Goal: Task Accomplishment & Management: Manage account settings

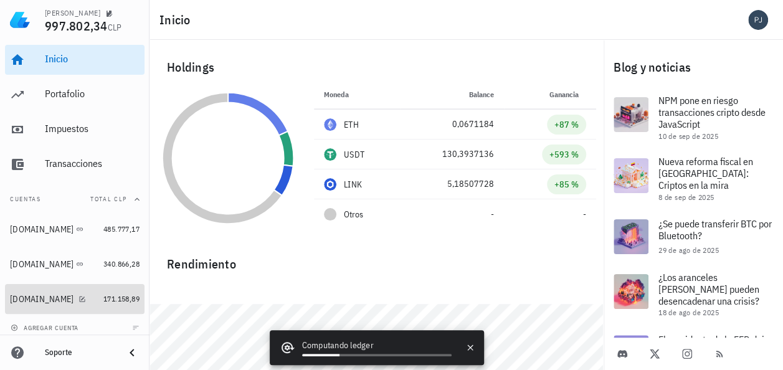
click at [29, 303] on div "[DOMAIN_NAME]" at bounding box center [42, 299] width 64 height 11
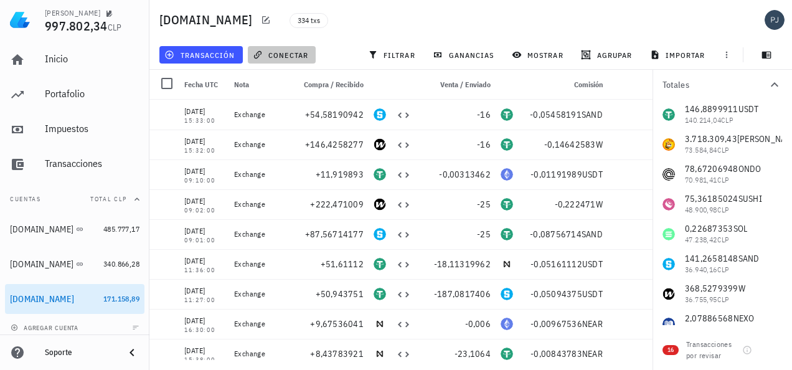
click at [271, 51] on span "conectar" at bounding box center [281, 55] width 53 height 10
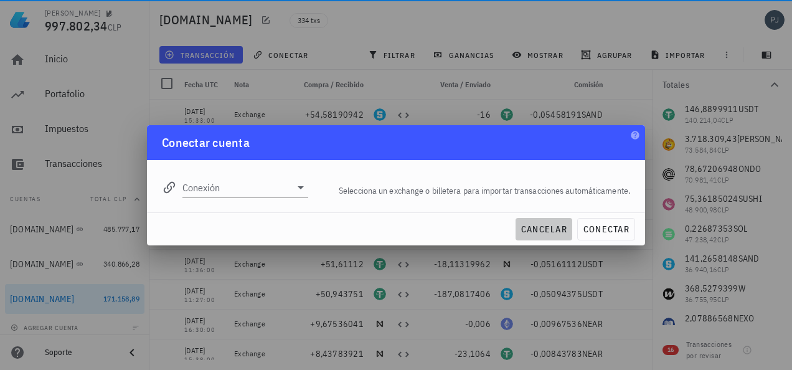
click at [560, 224] on span "cancelar" at bounding box center [544, 229] width 47 height 11
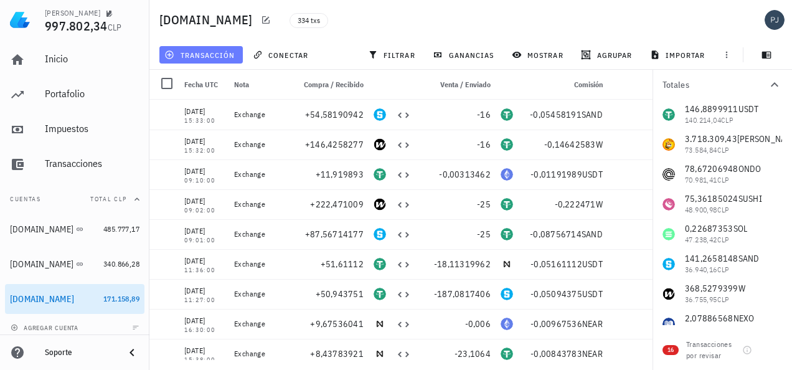
click at [202, 57] on span "transacción" at bounding box center [201, 55] width 68 height 10
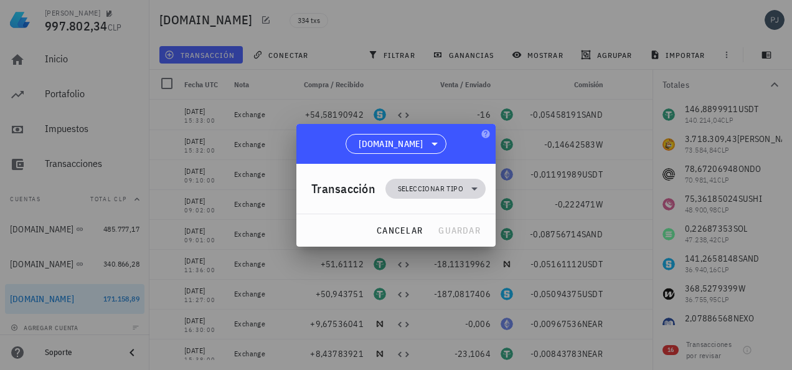
click at [407, 190] on span "Seleccionar tipo" at bounding box center [430, 188] width 65 height 12
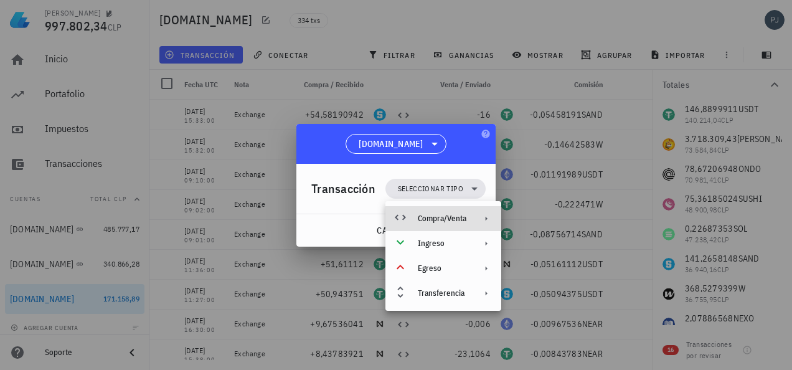
click at [443, 214] on div "Compra/Venta" at bounding box center [442, 219] width 49 height 10
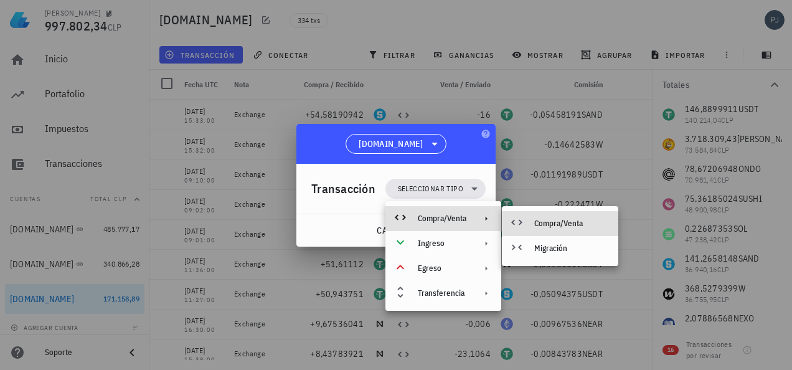
click at [534, 220] on div "Compra/Venta" at bounding box center [560, 223] width 116 height 25
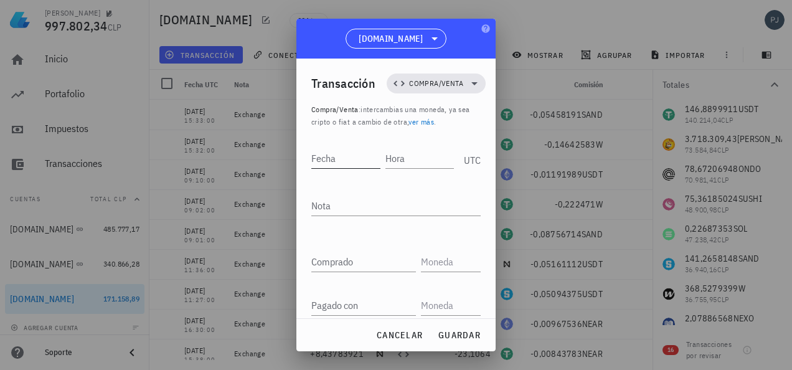
click at [328, 160] on input "Fecha" at bounding box center [345, 158] width 69 height 20
type input "2025-09-23"
click at [420, 153] on input "Hora" at bounding box center [420, 158] width 67 height 20
type input "08:55:00"
click at [324, 203] on div "Nota" at bounding box center [395, 206] width 169 height 20
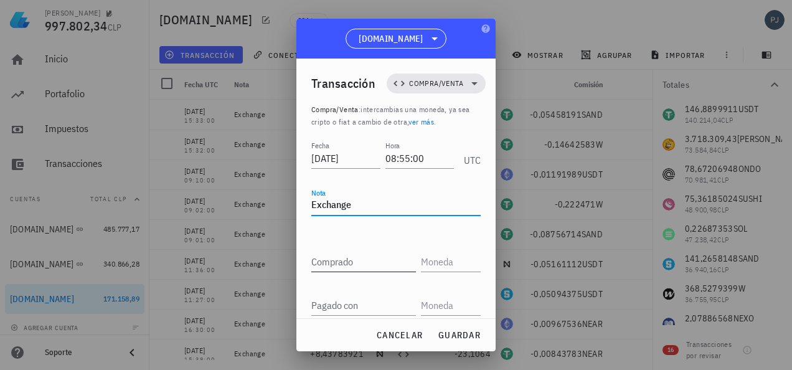
type textarea "Exchange"
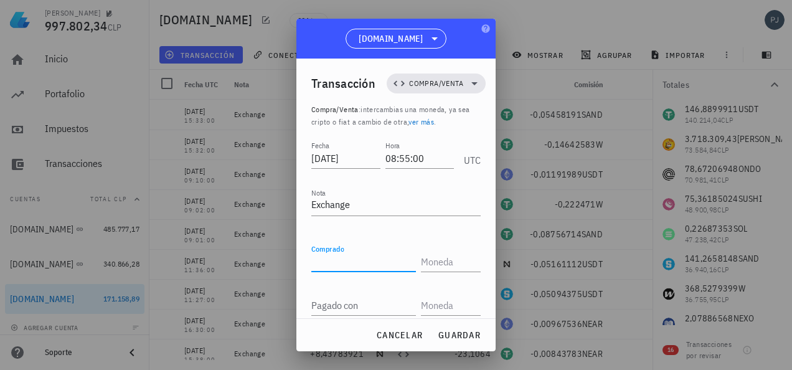
click at [324, 268] on input "Comprado" at bounding box center [363, 262] width 105 height 20
click at [445, 263] on input "text" at bounding box center [449, 262] width 57 height 20
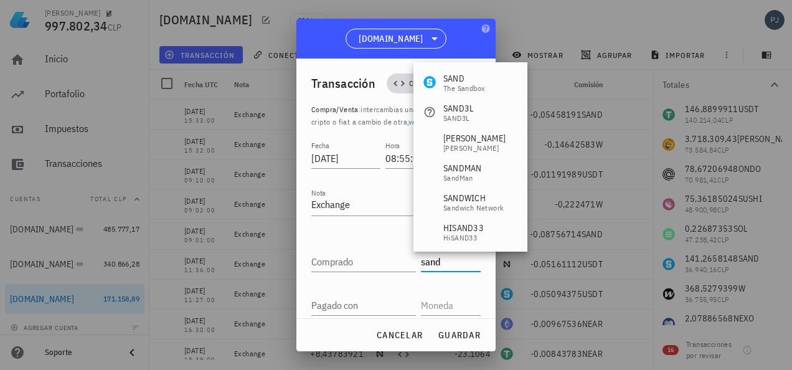
click at [457, 81] on div "SAND" at bounding box center [464, 78] width 42 height 12
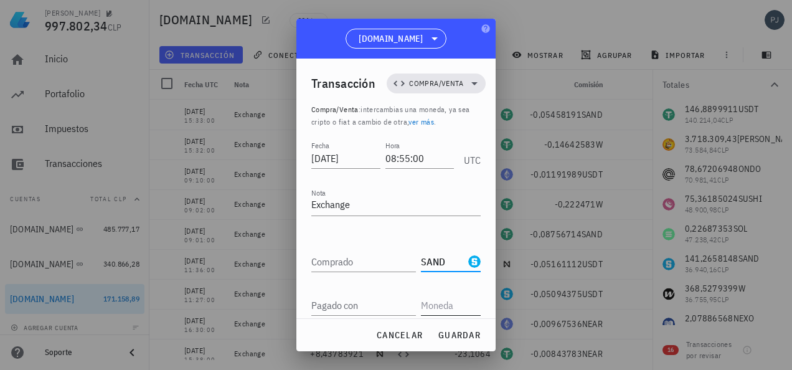
type input "SAND"
click at [441, 313] on input "text" at bounding box center [449, 305] width 57 height 20
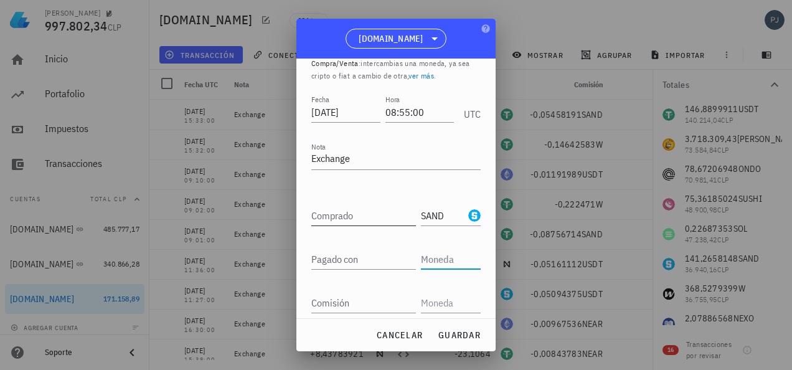
scroll to position [91, 0]
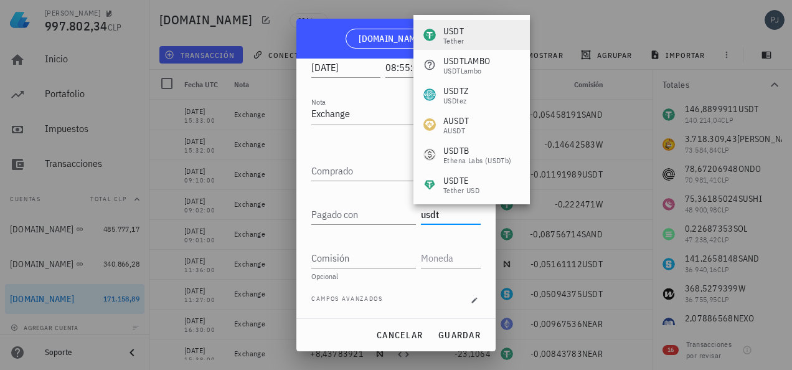
click at [457, 34] on div "USDT" at bounding box center [453, 31] width 21 height 12
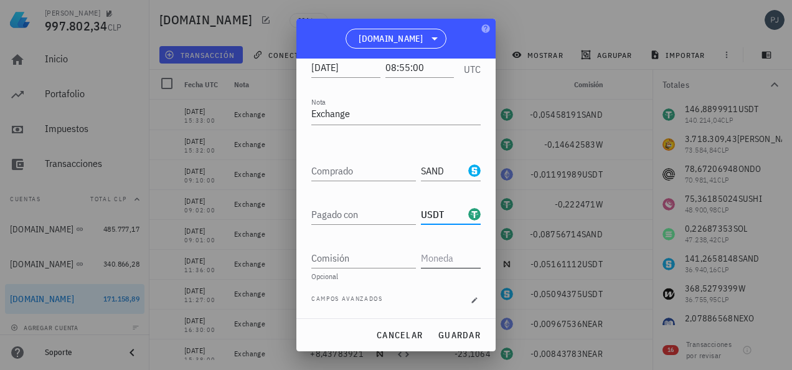
type input "USDT"
click at [443, 258] on input "text" at bounding box center [449, 258] width 57 height 20
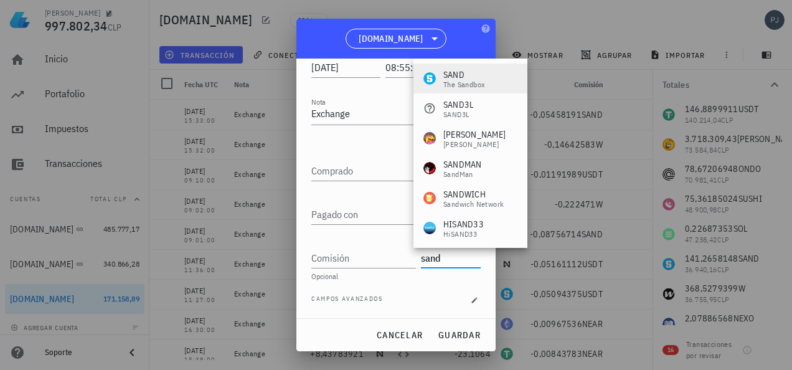
click at [461, 75] on div "SAND" at bounding box center [464, 74] width 42 height 12
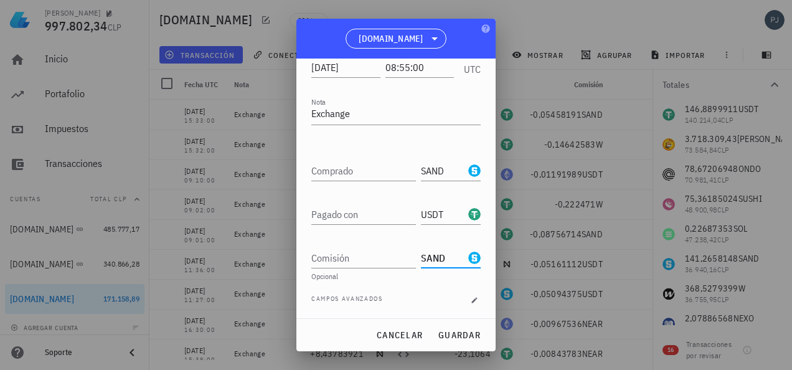
type input "SAND"
click at [352, 170] on input "Comprado" at bounding box center [363, 171] width 105 height 20
paste input "53,68759159"
type input "53,68759159"
click at [338, 212] on div "Pagado con" at bounding box center [363, 214] width 105 height 20
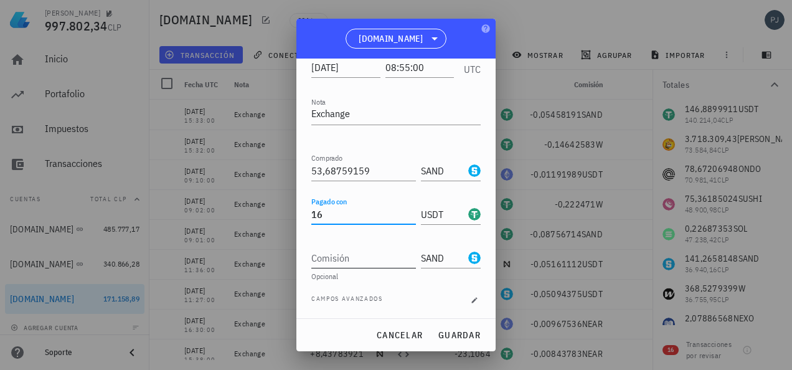
type input "16"
click at [357, 261] on input "Comisión" at bounding box center [363, 258] width 105 height 20
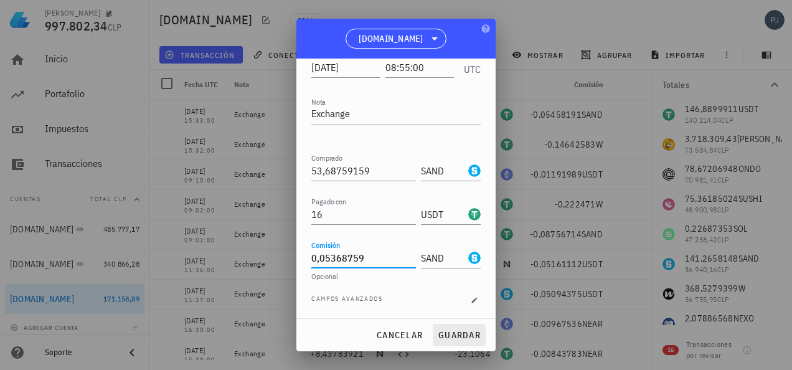
type input "0,05368759"
click at [461, 334] on span "guardar" at bounding box center [459, 334] width 43 height 11
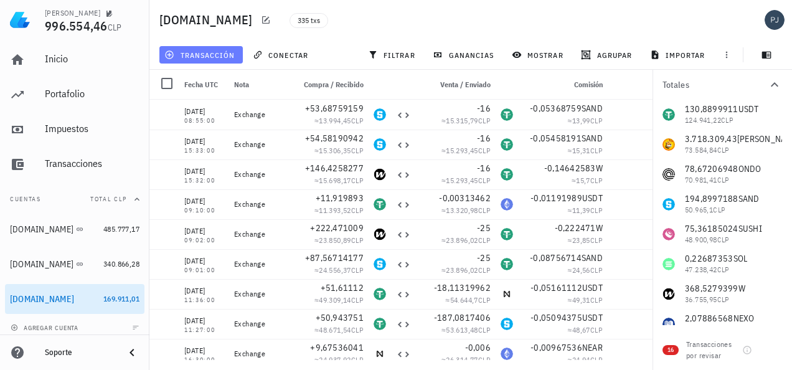
click at [207, 53] on span "transacción" at bounding box center [201, 55] width 68 height 10
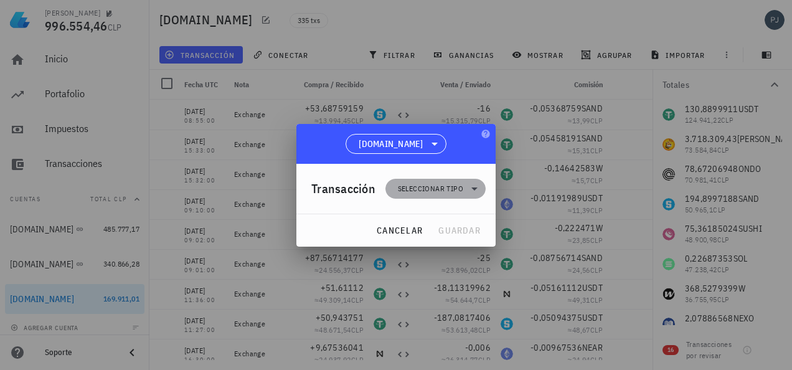
click at [427, 185] on span "Seleccionar tipo" at bounding box center [430, 188] width 65 height 12
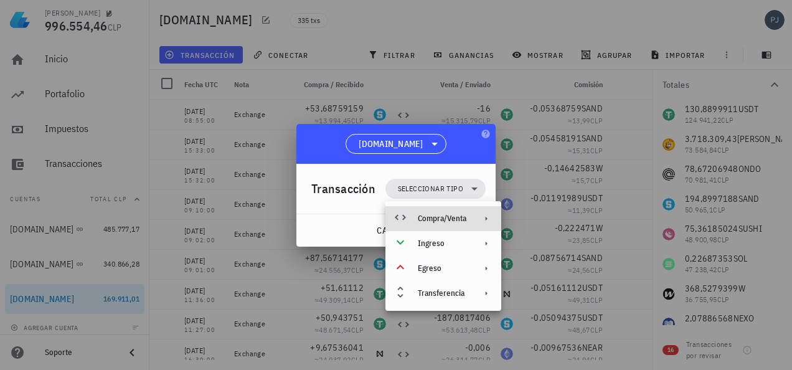
click at [440, 215] on div "Compra/Venta" at bounding box center [442, 219] width 49 height 10
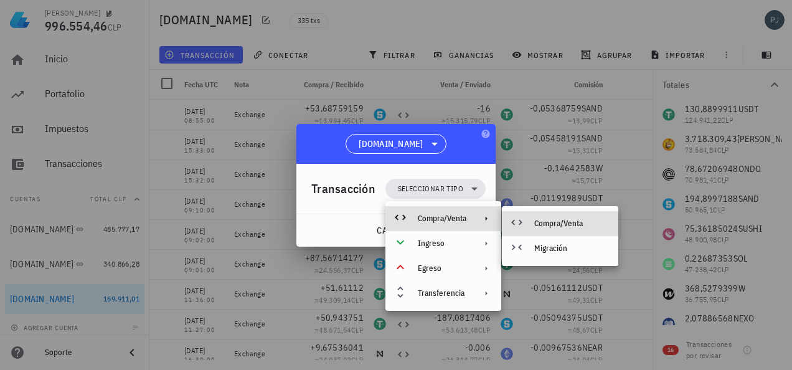
click at [549, 219] on div "Compra/Venta" at bounding box center [571, 224] width 74 height 10
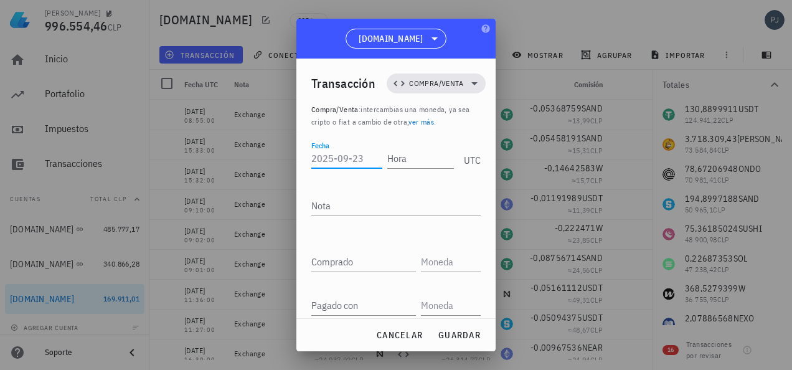
click at [336, 161] on input "Fecha" at bounding box center [346, 158] width 71 height 20
type input "2025-09-23"
click at [422, 158] on input "Hora" at bounding box center [420, 158] width 67 height 20
type input "0"
type input "20:56:00"
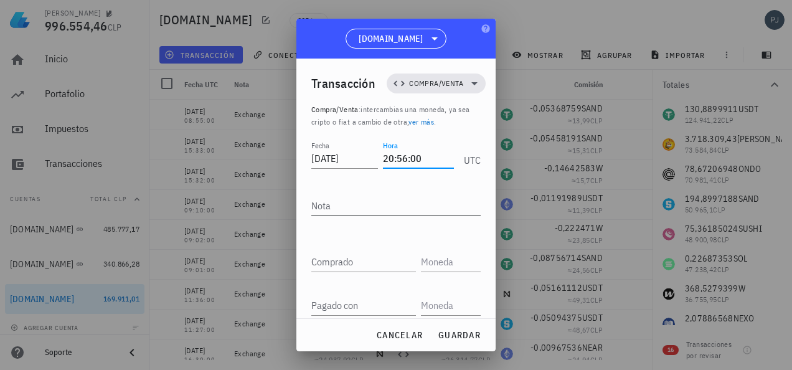
click at [339, 210] on textarea "Nota" at bounding box center [395, 206] width 169 height 20
type textarea "Exchange"
click at [342, 264] on input "Comprado" at bounding box center [363, 262] width 105 height 20
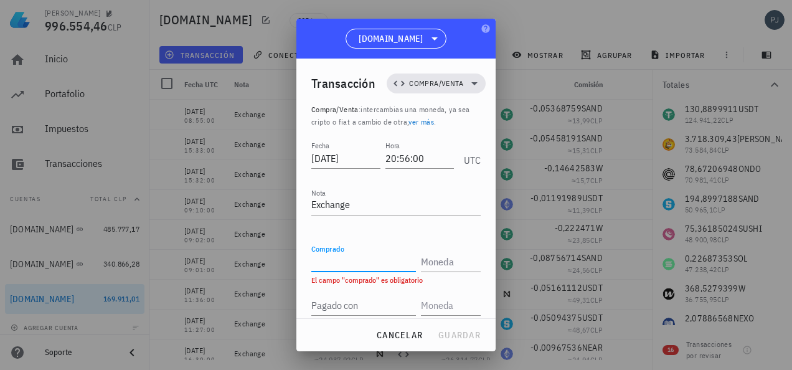
paste input "145,32661802"
type input "145,32661802"
click at [444, 263] on input "text" at bounding box center [449, 262] width 57 height 20
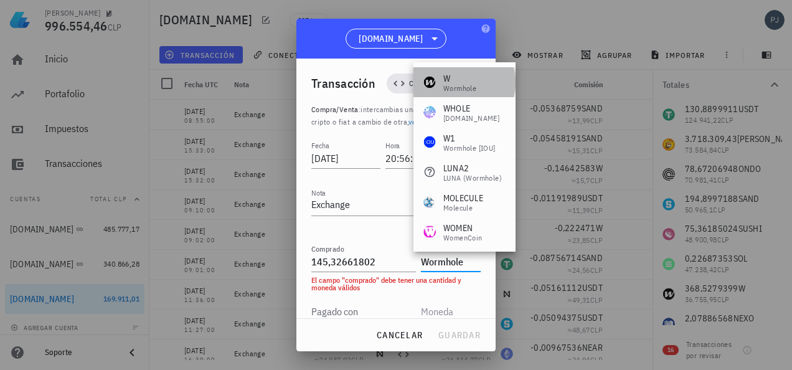
click at [455, 79] on div "W" at bounding box center [459, 78] width 33 height 12
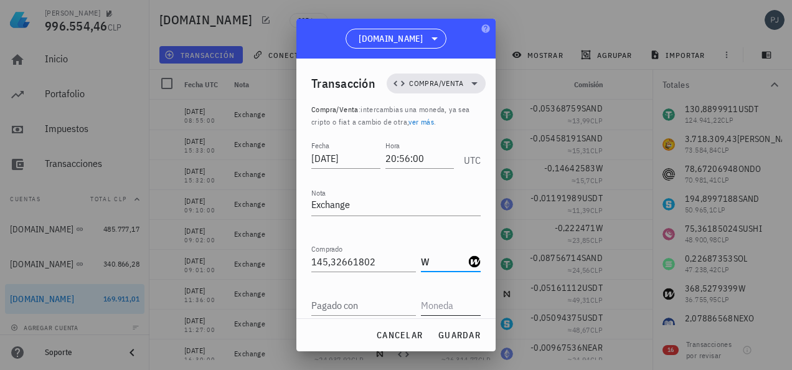
type input "W"
click at [428, 306] on input "text" at bounding box center [449, 305] width 57 height 20
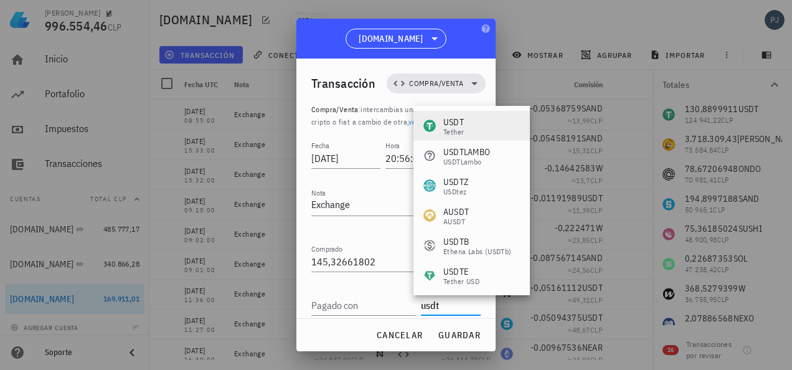
click at [460, 125] on div "USDT" at bounding box center [453, 122] width 21 height 12
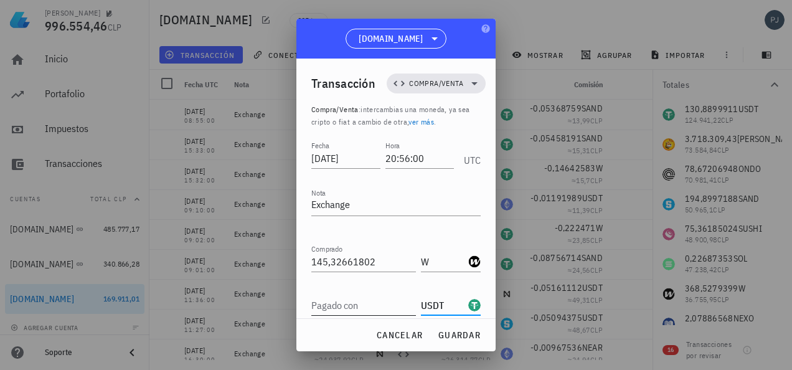
type input "USDT"
click at [360, 296] on input "Pagado con" at bounding box center [363, 305] width 105 height 20
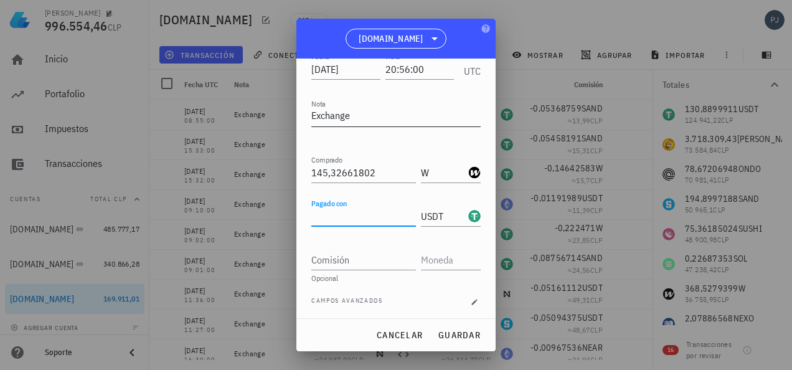
scroll to position [91, 0]
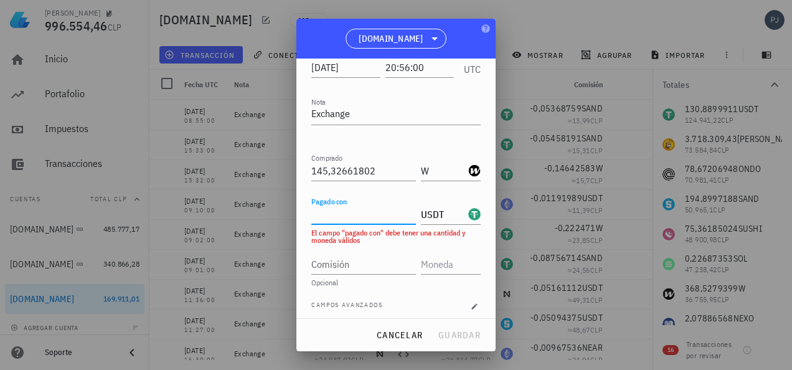
paste input "16,474764"
type input "16,474764"
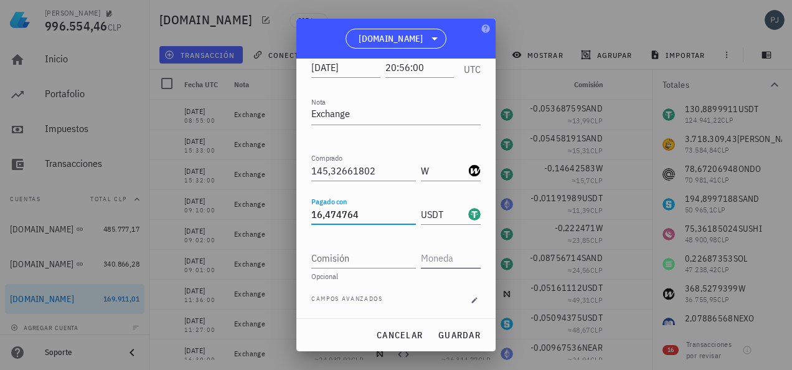
click at [440, 257] on input "text" at bounding box center [449, 258] width 57 height 20
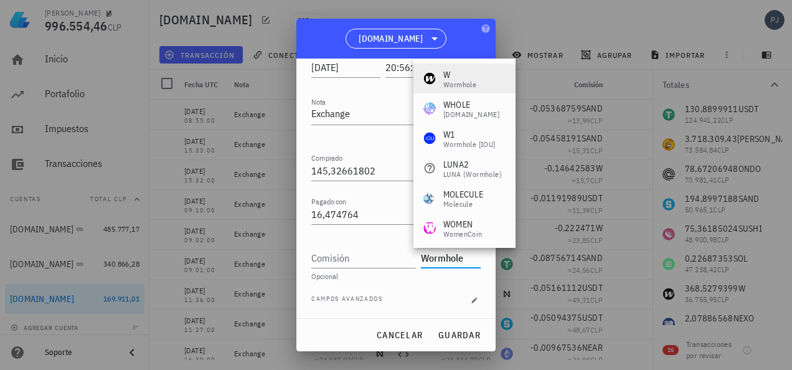
click at [456, 81] on div "Wormhole" at bounding box center [459, 84] width 33 height 7
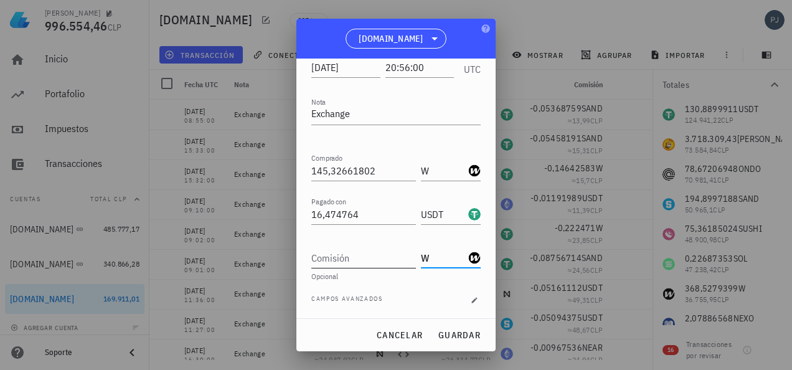
type input "W"
click at [344, 257] on div "Comisión" at bounding box center [363, 258] width 105 height 20
type input "0,14532662"
click at [468, 334] on span "guardar" at bounding box center [459, 334] width 43 height 11
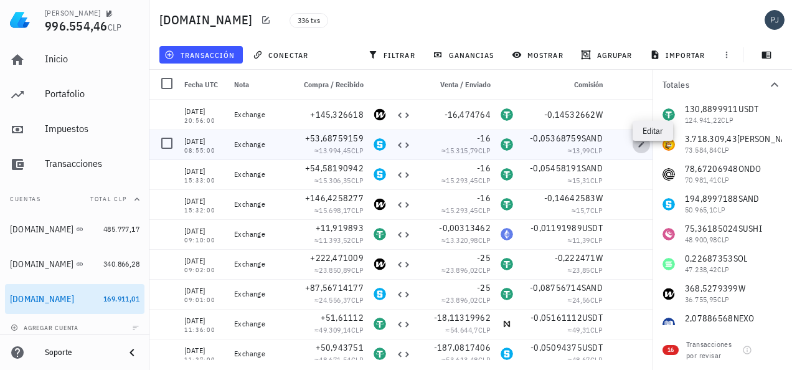
click at [641, 142] on icon "button" at bounding box center [641, 144] width 7 height 7
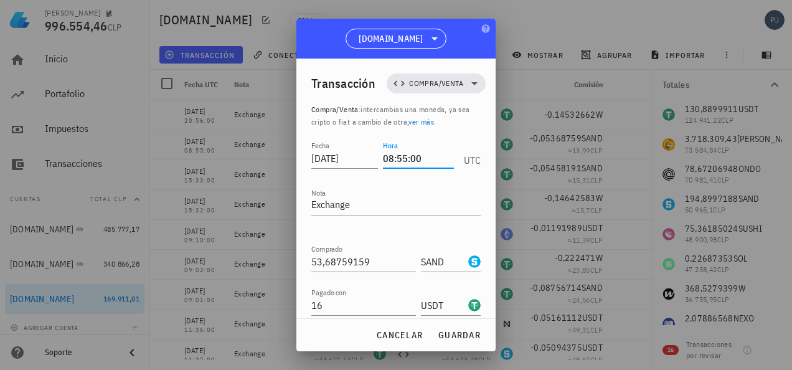
drag, startPoint x: 391, startPoint y: 158, endPoint x: 384, endPoint y: 174, distance: 17.8
click at [364, 156] on div "Fecha 2025-09-23 Hora 08:55:00 UTC" at bounding box center [395, 155] width 169 height 34
click at [419, 156] on input "20:35:00" at bounding box center [418, 158] width 71 height 20
click at [461, 336] on span "guardar" at bounding box center [459, 334] width 43 height 11
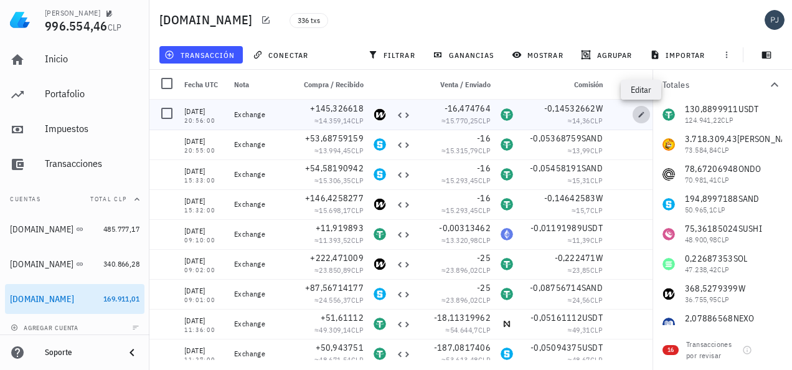
click at [636, 113] on span "button" at bounding box center [641, 114] width 17 height 7
type input "20:56:00"
type input "145,32661802"
type input "W"
type input "16,474764"
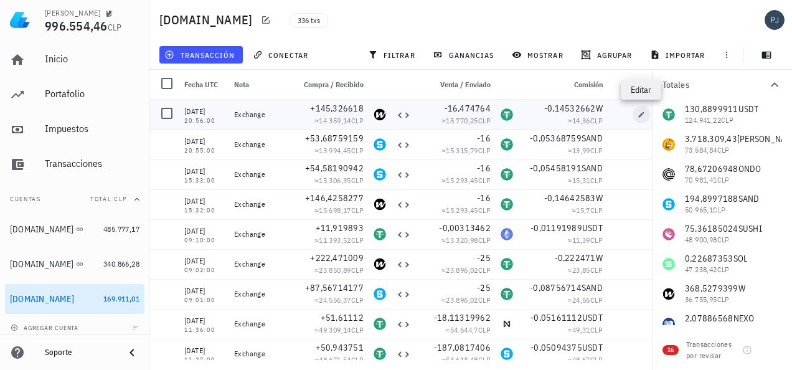
type input "0,14532662"
type input "W"
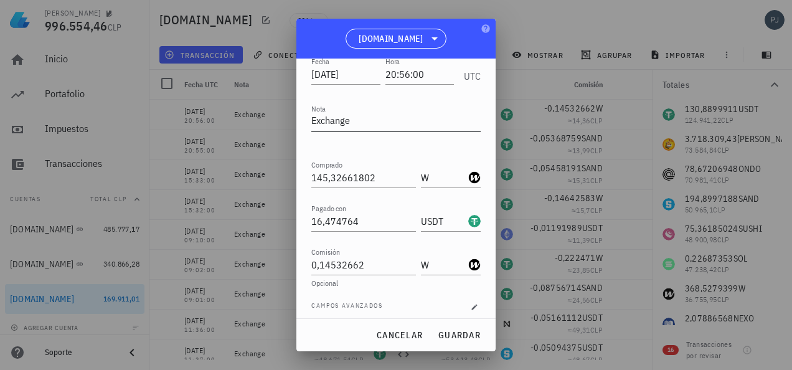
scroll to position [91, 0]
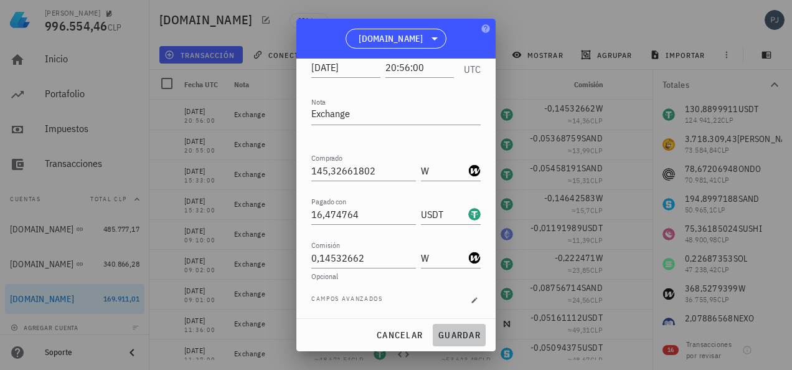
click at [464, 341] on button "guardar" at bounding box center [459, 335] width 53 height 22
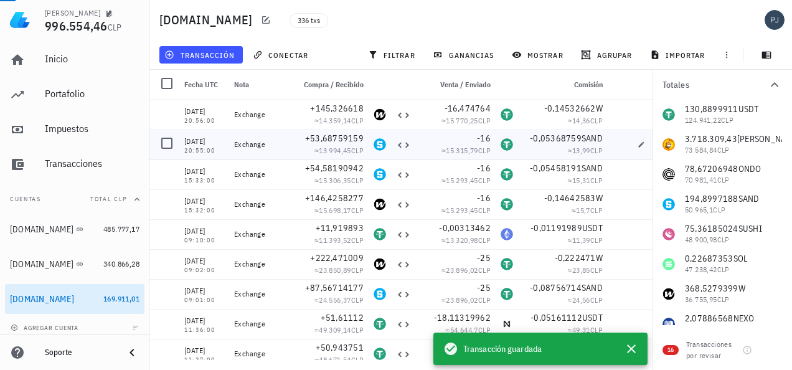
click at [542, 158] on div "-0,05368759 SAND ≈ 13,99 CLP" at bounding box center [563, 145] width 90 height 30
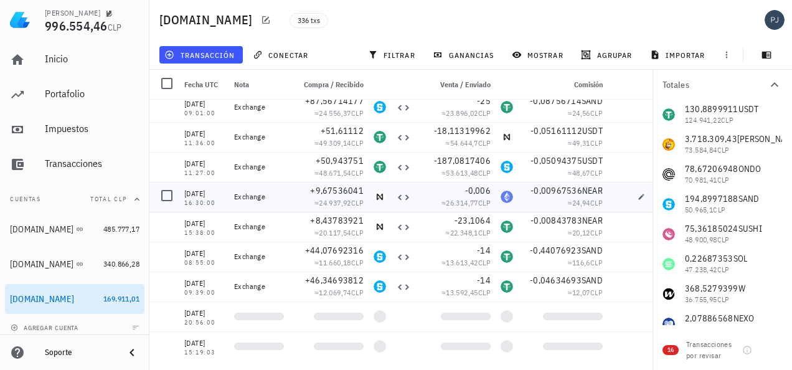
scroll to position [0, 0]
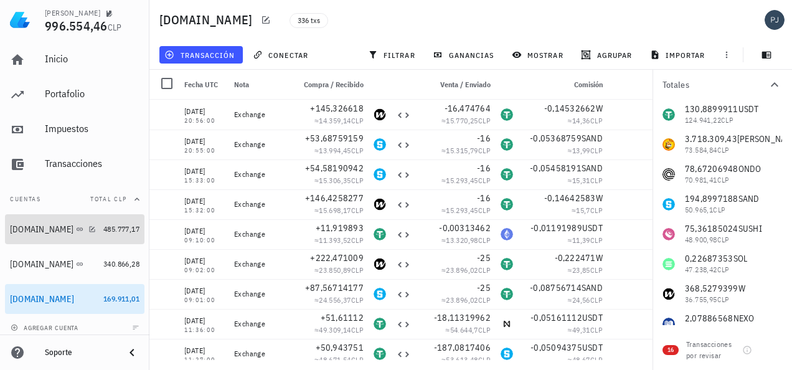
click at [23, 226] on div "[DOMAIN_NAME]" at bounding box center [42, 229] width 64 height 11
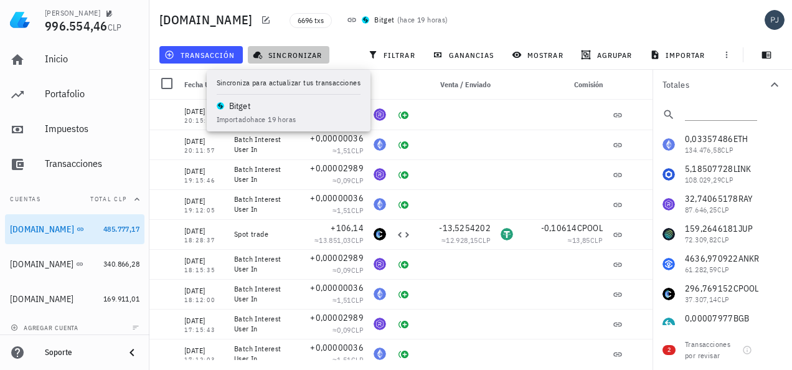
click at [285, 56] on span "sincronizar" at bounding box center [288, 55] width 67 height 10
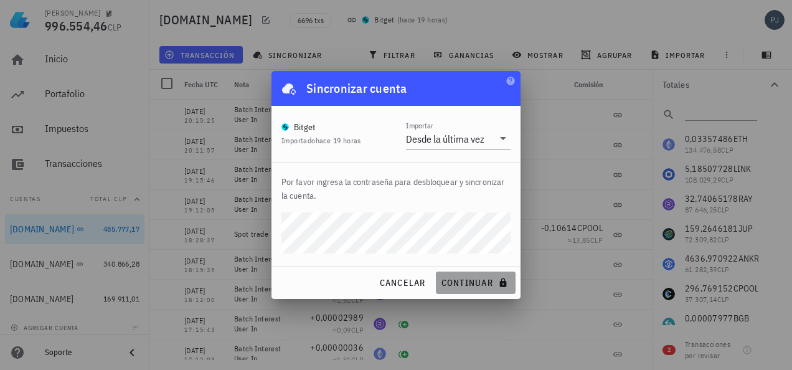
click at [473, 285] on span "continuar" at bounding box center [476, 282] width 70 height 11
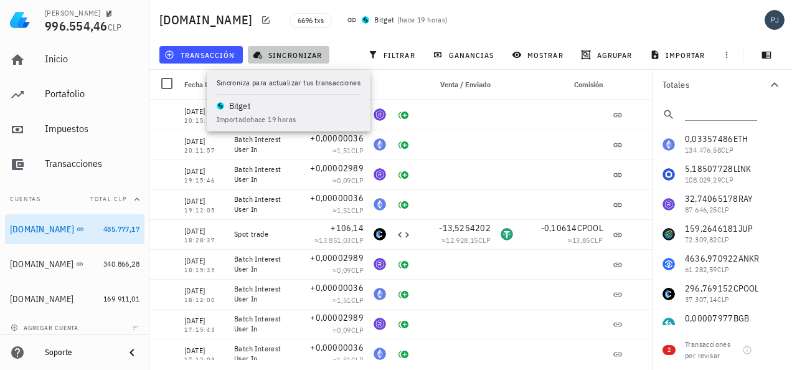
click at [294, 53] on span "sincronizar" at bounding box center [288, 55] width 67 height 10
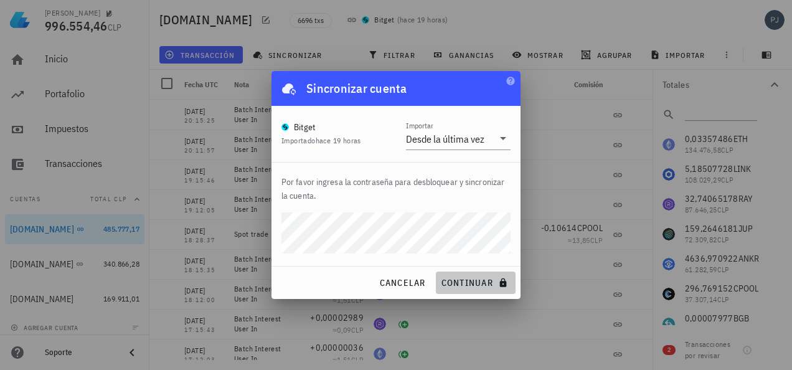
click at [471, 280] on span "continuar" at bounding box center [476, 282] width 70 height 11
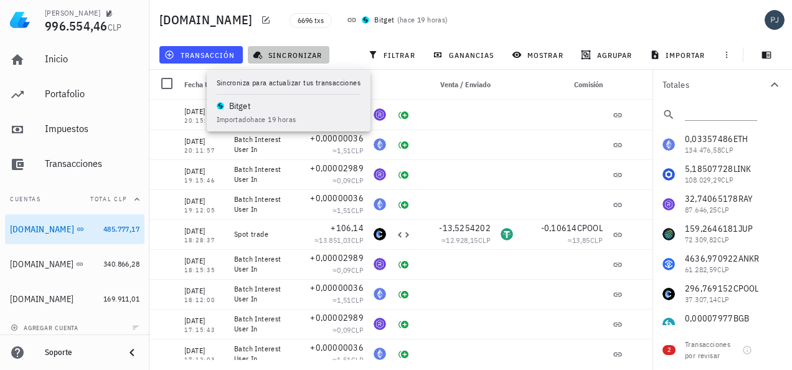
click at [295, 56] on span "sincronizar" at bounding box center [288, 55] width 67 height 10
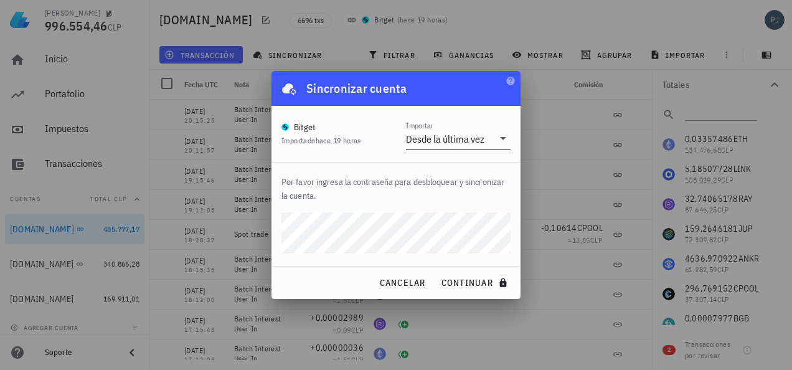
click at [445, 139] on div "Desde la última vez" at bounding box center [445, 139] width 78 height 12
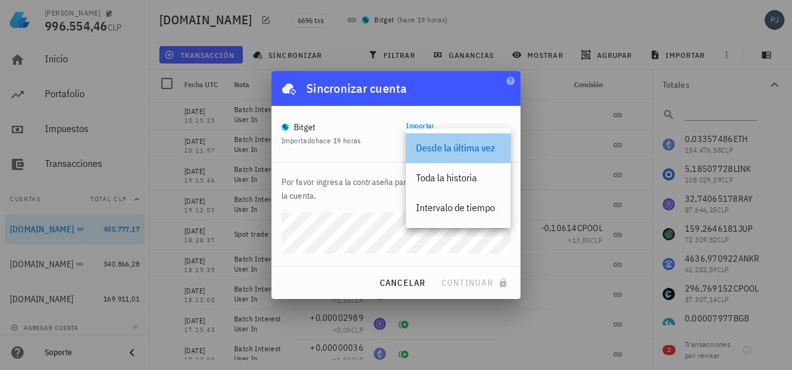
click at [427, 144] on div "Desde la última vez" at bounding box center [458, 148] width 85 height 12
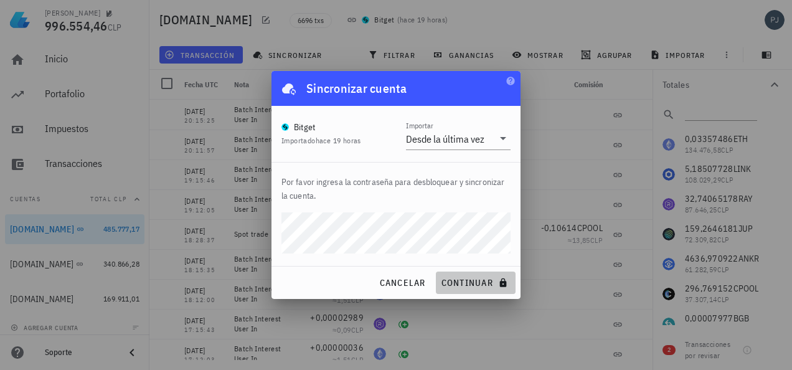
click at [477, 283] on span "continuar" at bounding box center [476, 282] width 70 height 11
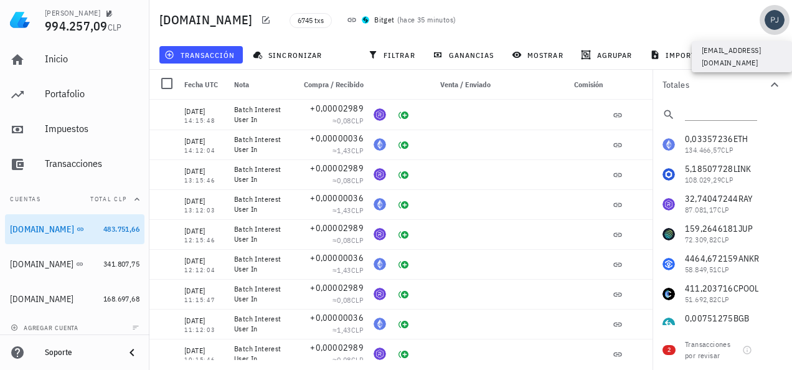
click at [781, 17] on div "avatar" at bounding box center [775, 20] width 20 height 20
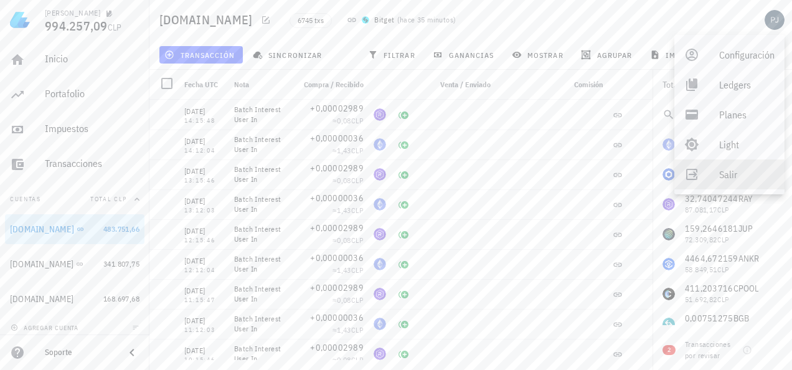
click at [741, 165] on div "Salir" at bounding box center [746, 174] width 55 height 25
